Goal: Task Accomplishment & Management: Use online tool/utility

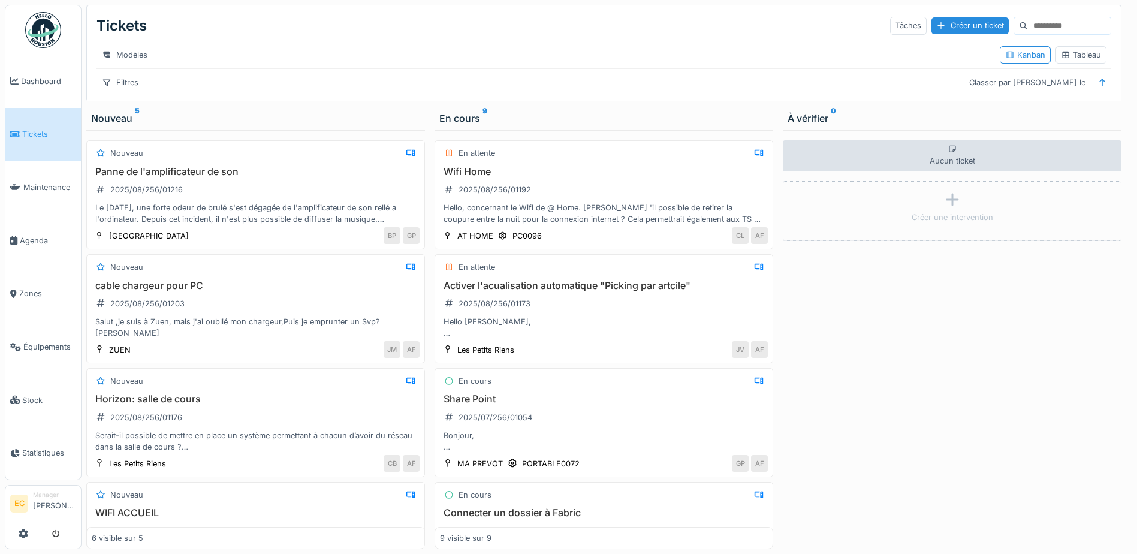
click at [56, 132] on span "Tickets" at bounding box center [49, 133] width 54 height 11
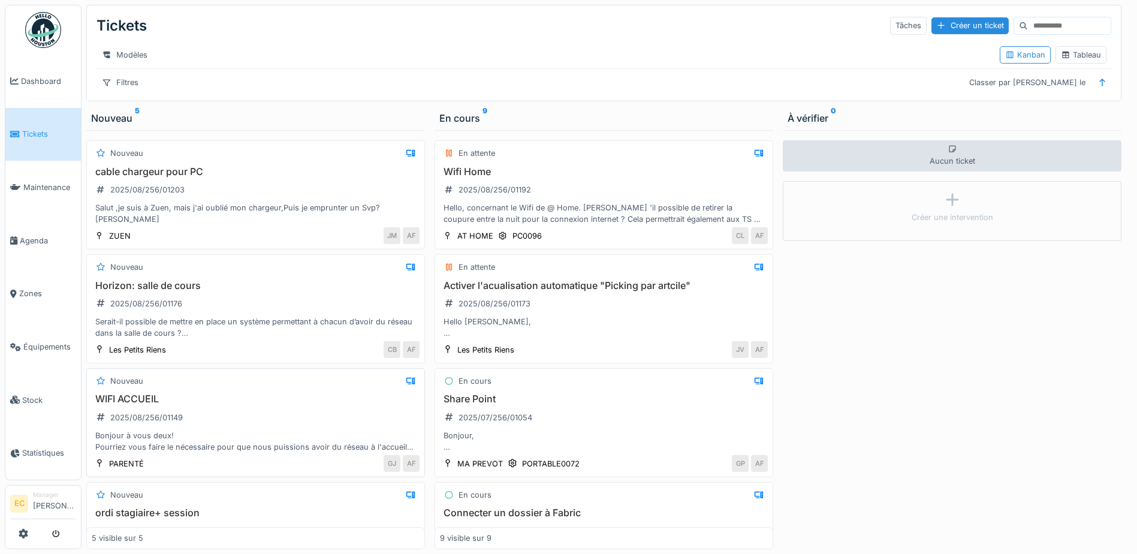
click at [251, 452] on div "Bonjour à vous deux! Pourriez vous faire le nécessaire pour que nous puissions …" at bounding box center [256, 441] width 328 height 23
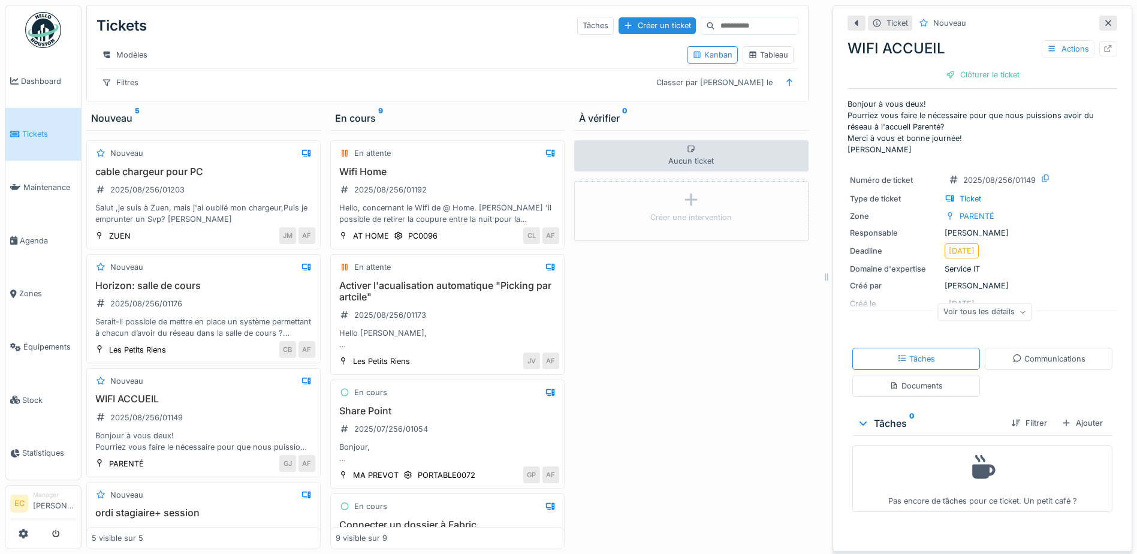
click at [1099, 26] on div at bounding box center [1108, 23] width 18 height 15
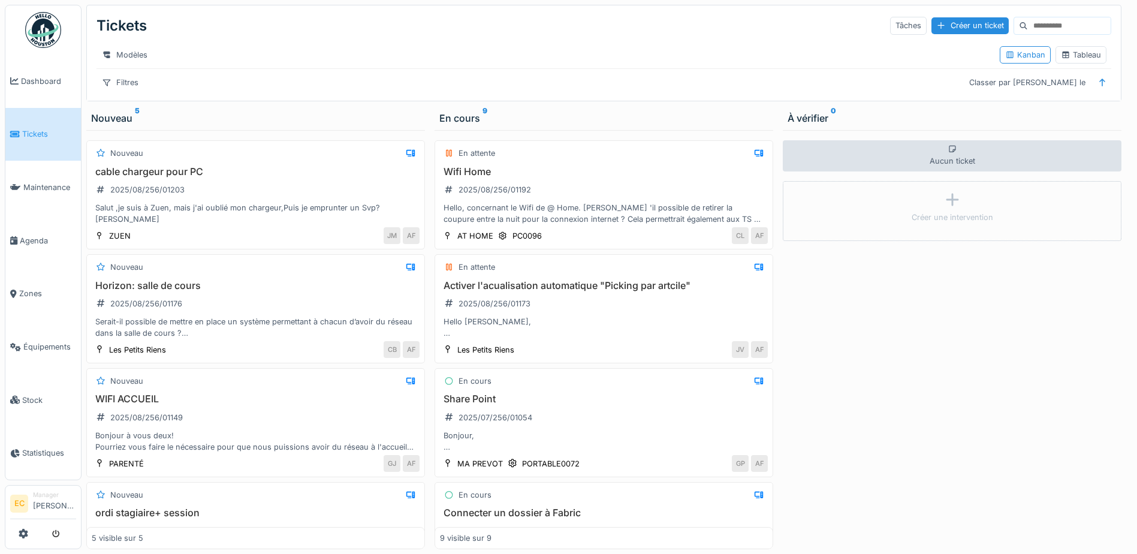
click at [599, 29] on div "Tickets Tâches Créer un ticket" at bounding box center [604, 25] width 1015 height 31
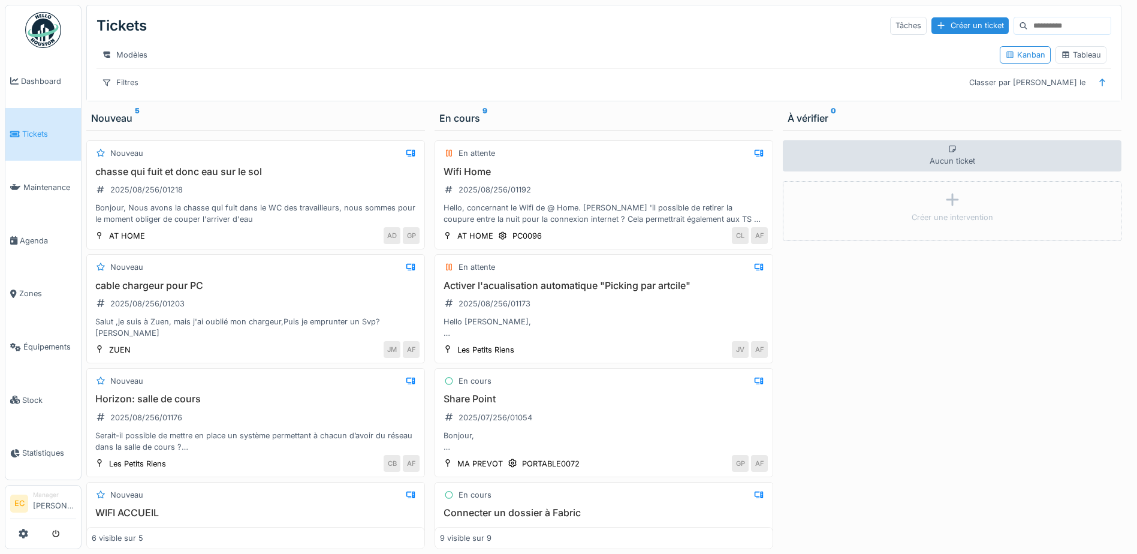
click at [50, 124] on link "Tickets" at bounding box center [43, 134] width 76 height 53
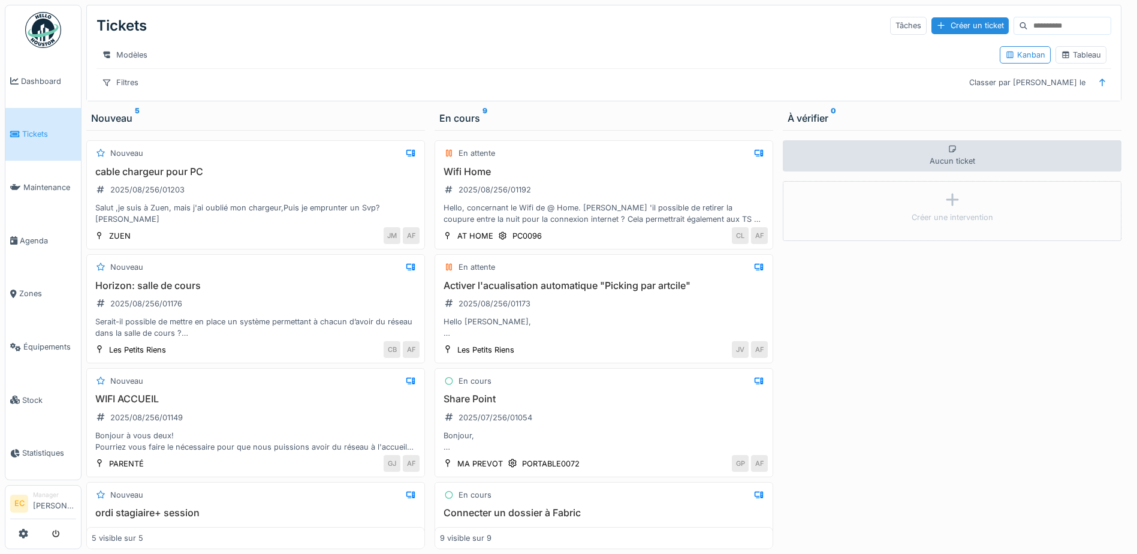
click at [518, 44] on div "Modèles Kanban Tableau" at bounding box center [604, 54] width 1015 height 27
click at [553, 62] on div "Modèles" at bounding box center [544, 54] width 894 height 17
click at [49, 143] on link "Tickets" at bounding box center [43, 134] width 76 height 53
click at [16, 117] on link "Tickets" at bounding box center [43, 134] width 76 height 53
